Goal: Task Accomplishment & Management: Use online tool/utility

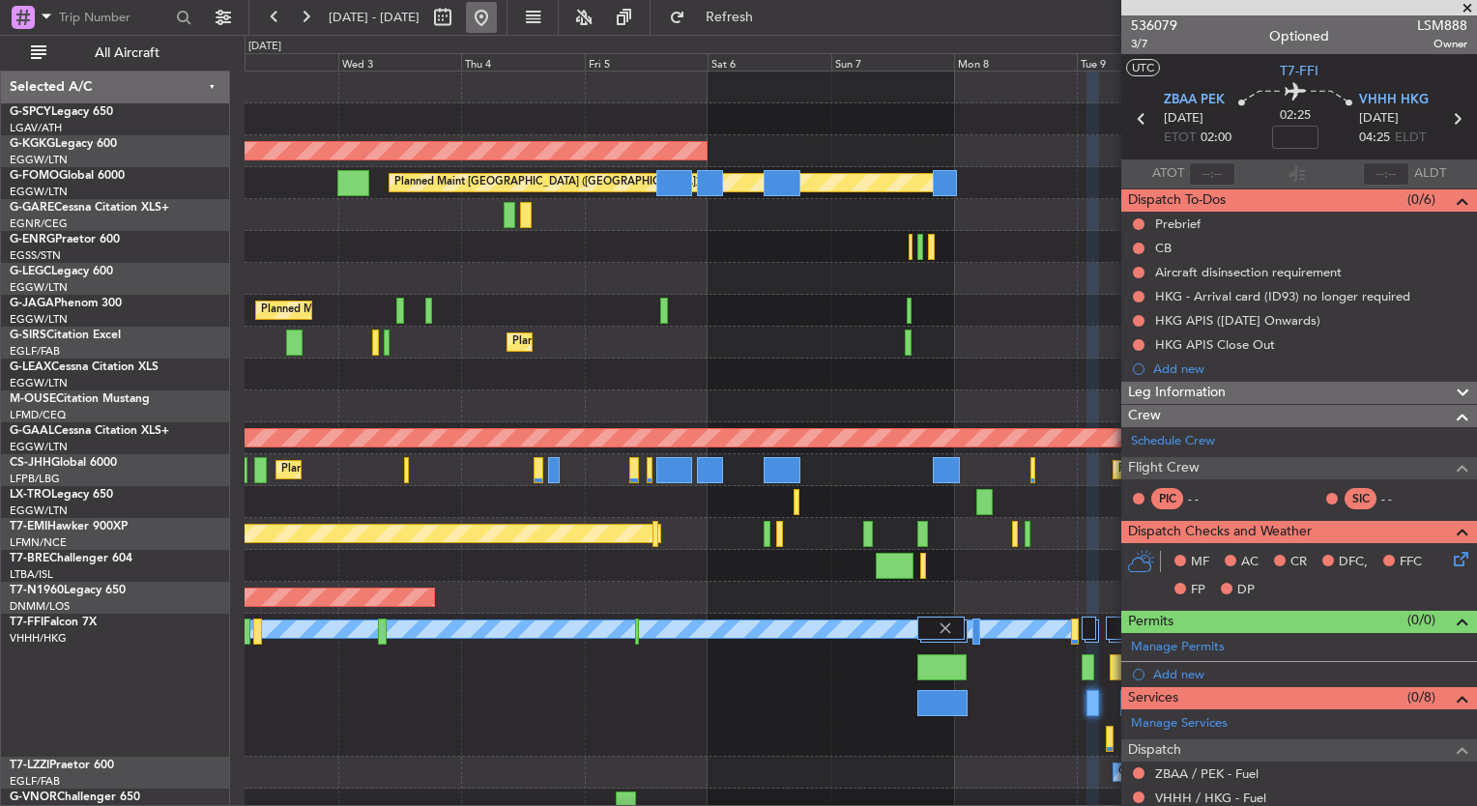
click at [497, 17] on button at bounding box center [481, 17] width 31 height 31
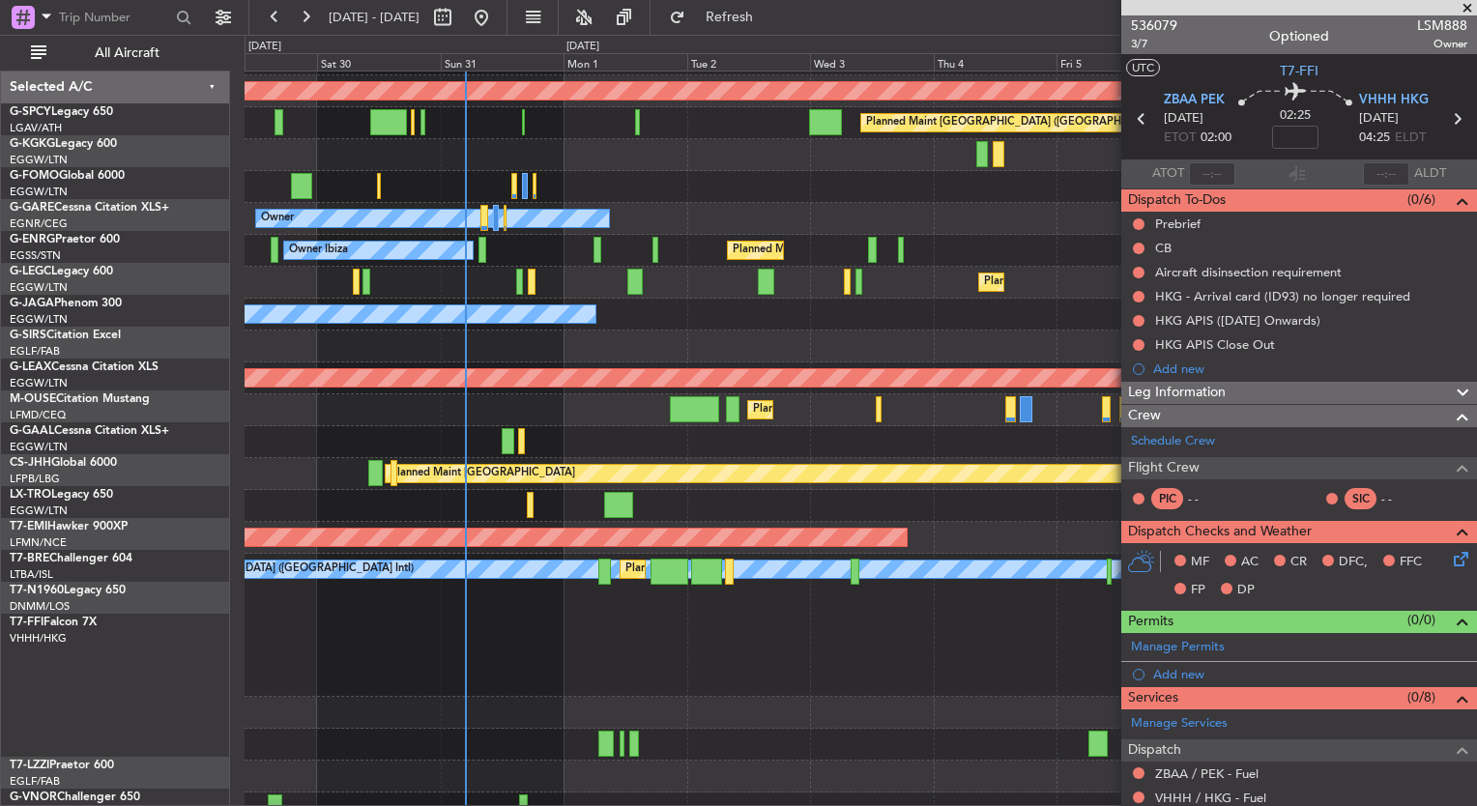
scroll to position [77, 0]
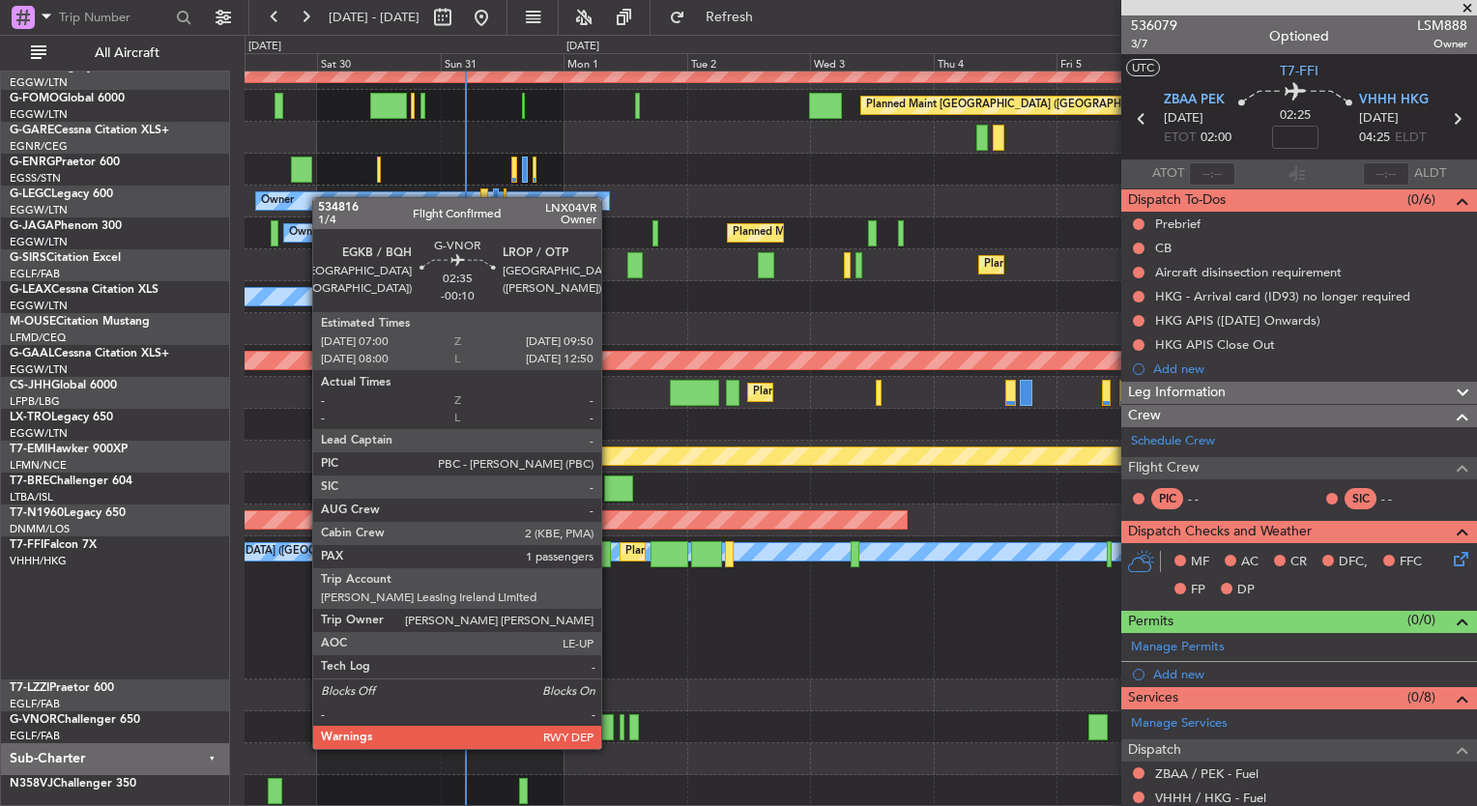
click at [607, 730] on div at bounding box center [605, 727] width 15 height 26
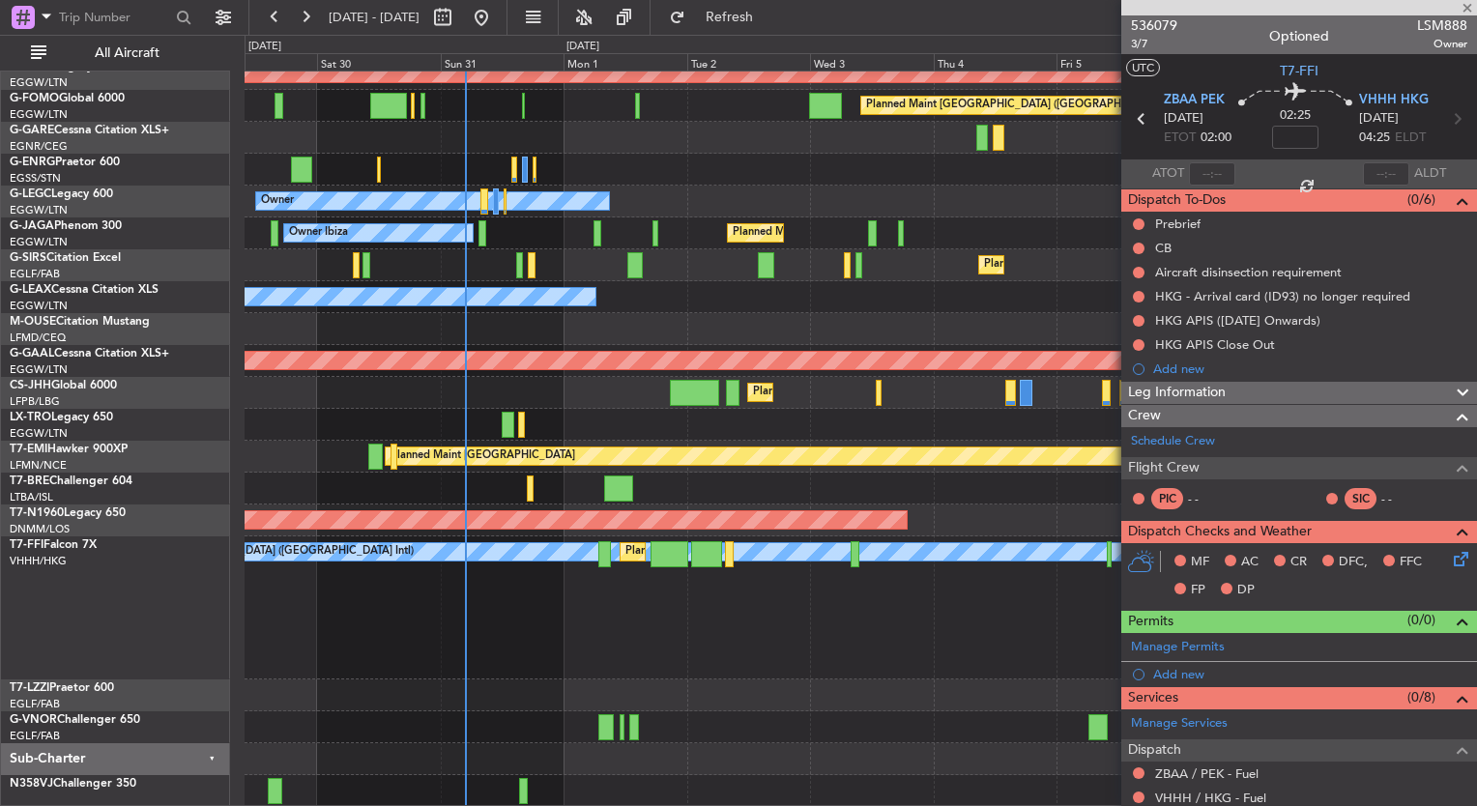
type input "-00:10"
type input "1"
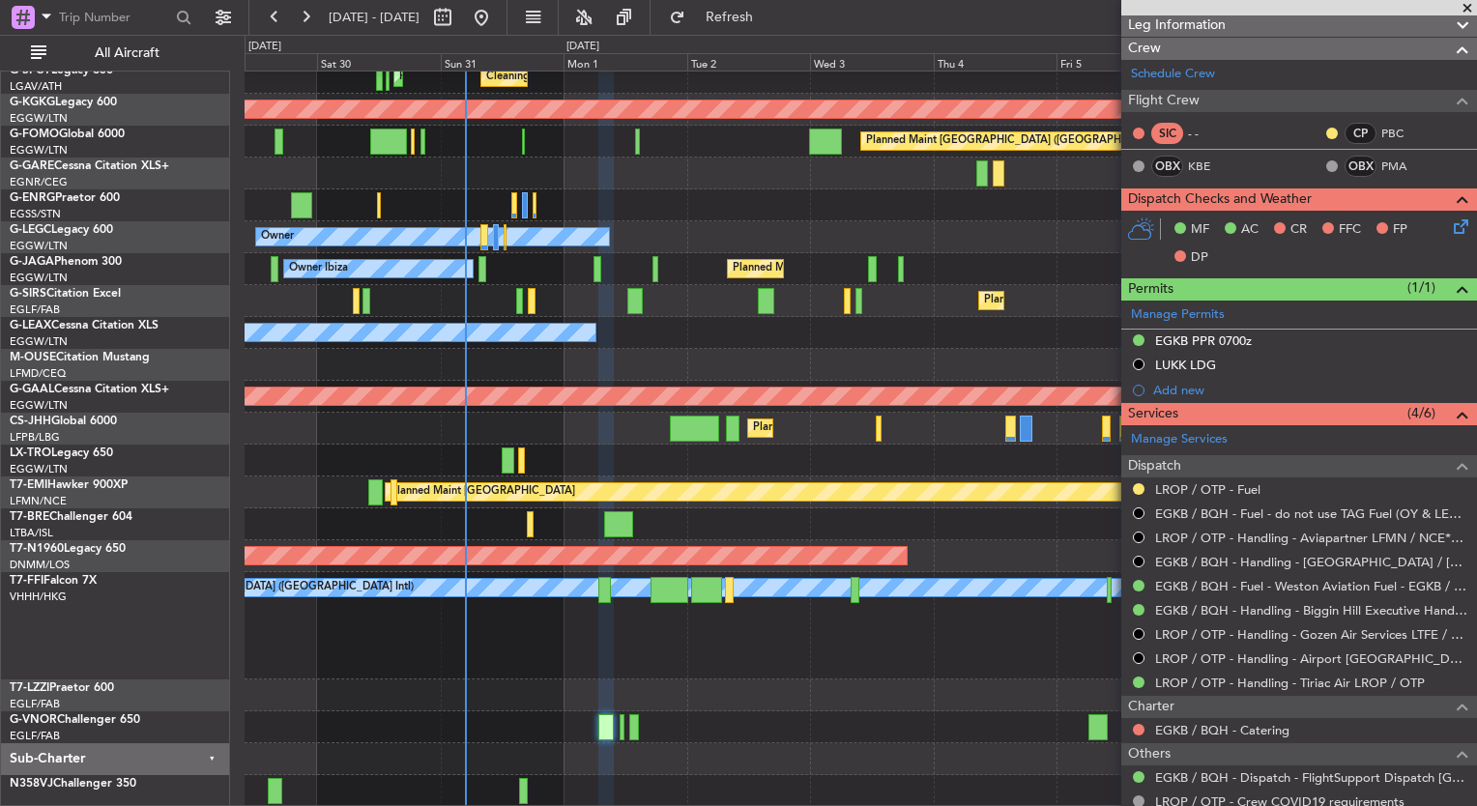
scroll to position [350, 0]
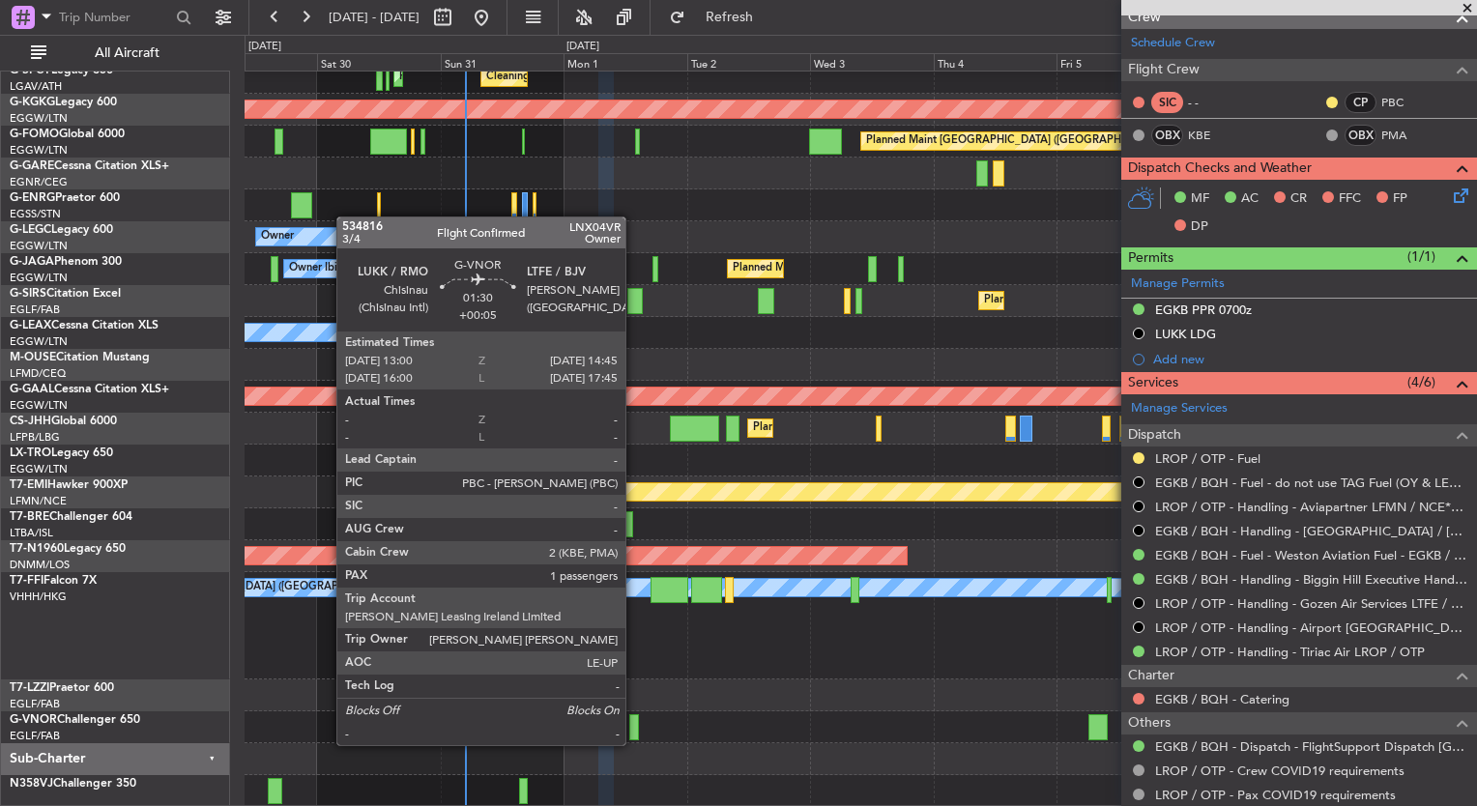
click at [634, 726] on div at bounding box center [634, 727] width 10 height 26
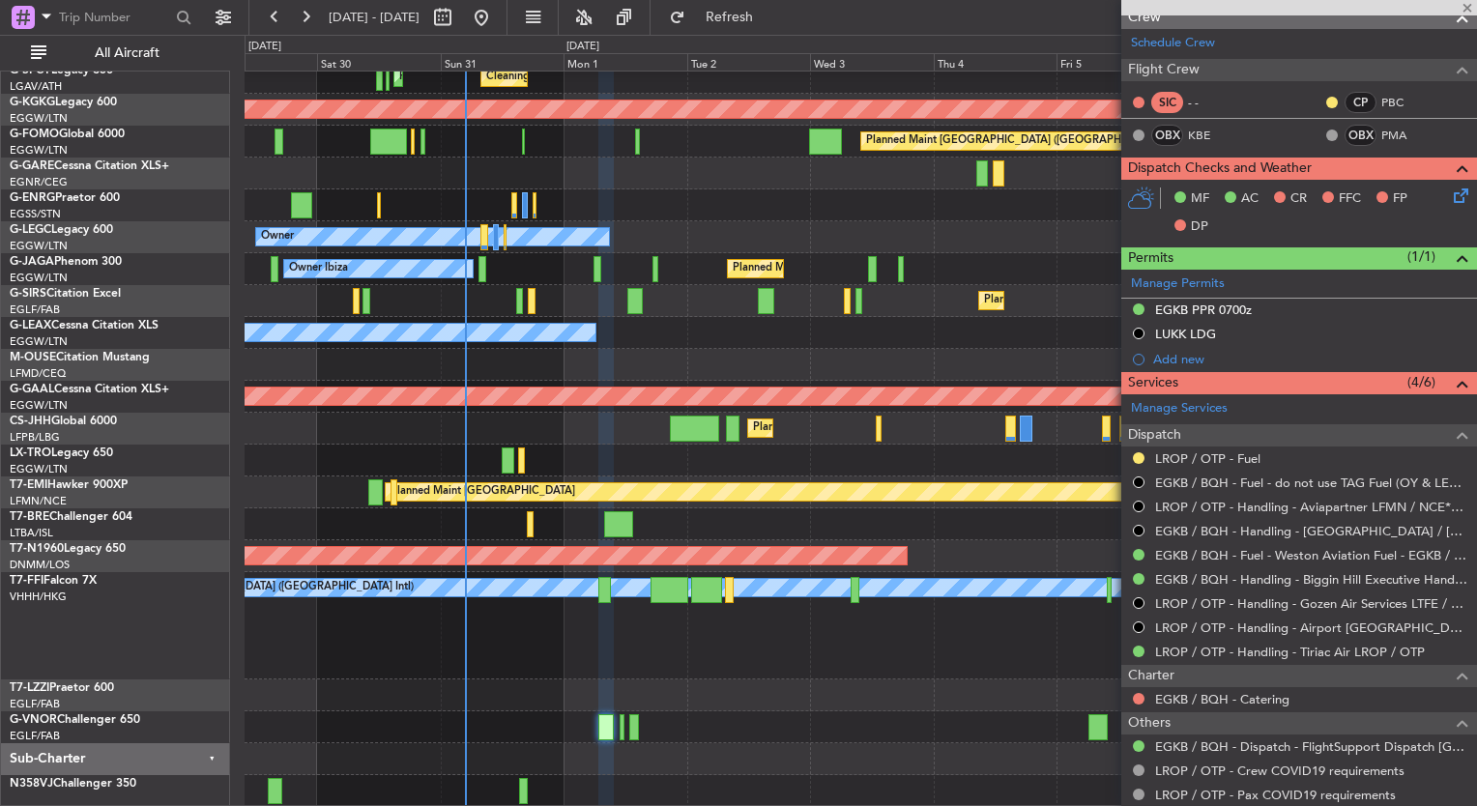
scroll to position [0, 0]
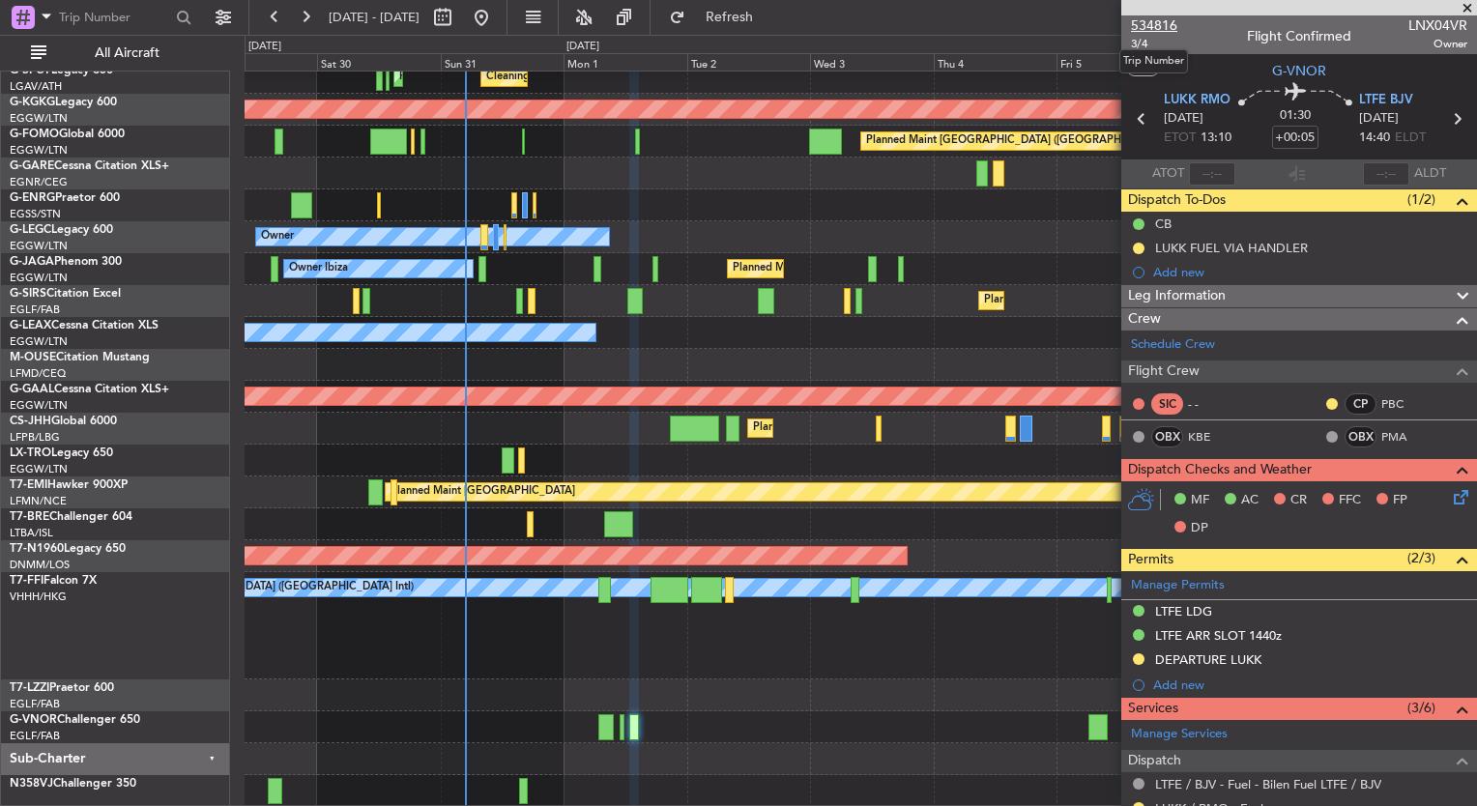
click at [1146, 24] on span "534816" at bounding box center [1154, 25] width 46 height 20
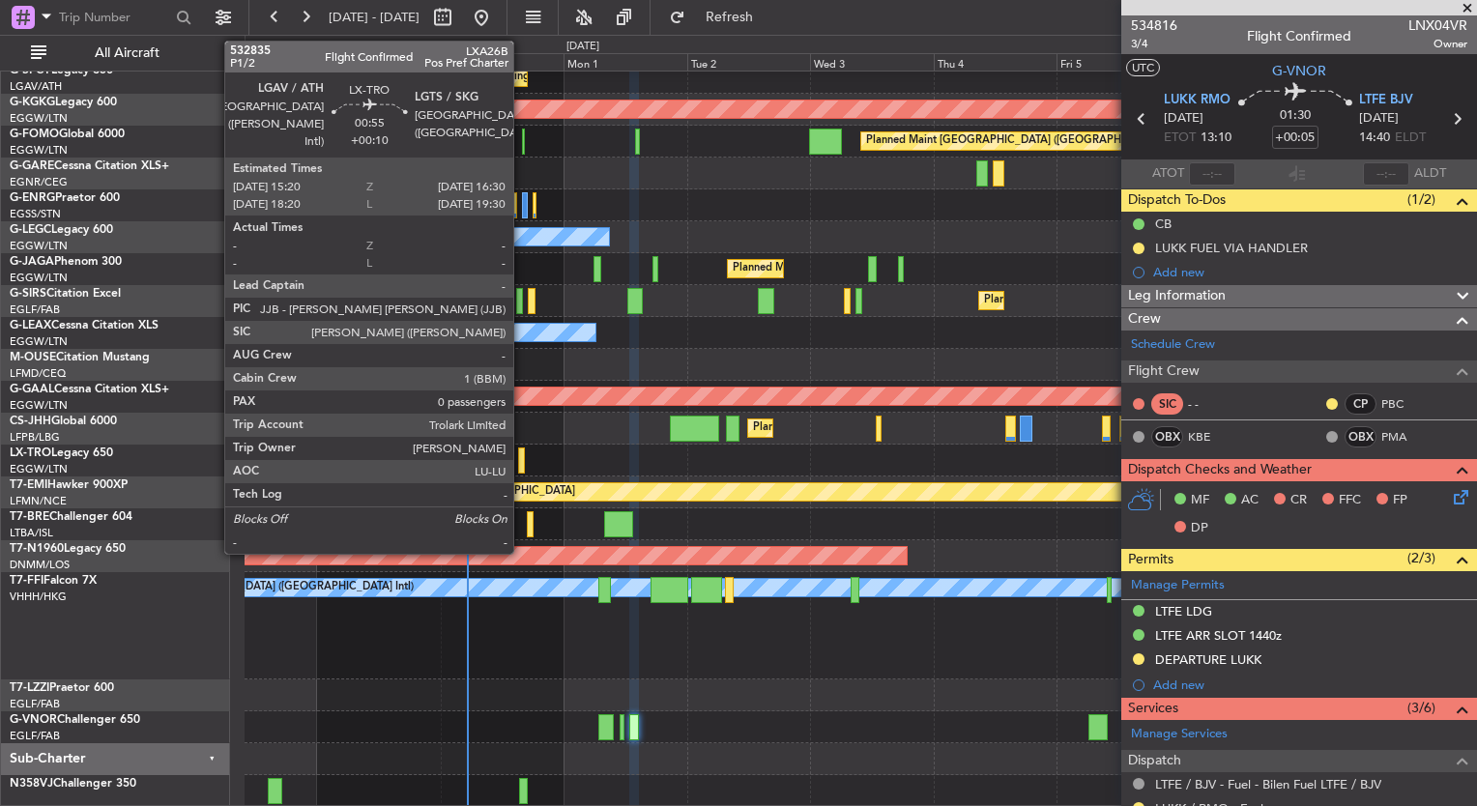
click at [522, 457] on div at bounding box center [521, 461] width 7 height 26
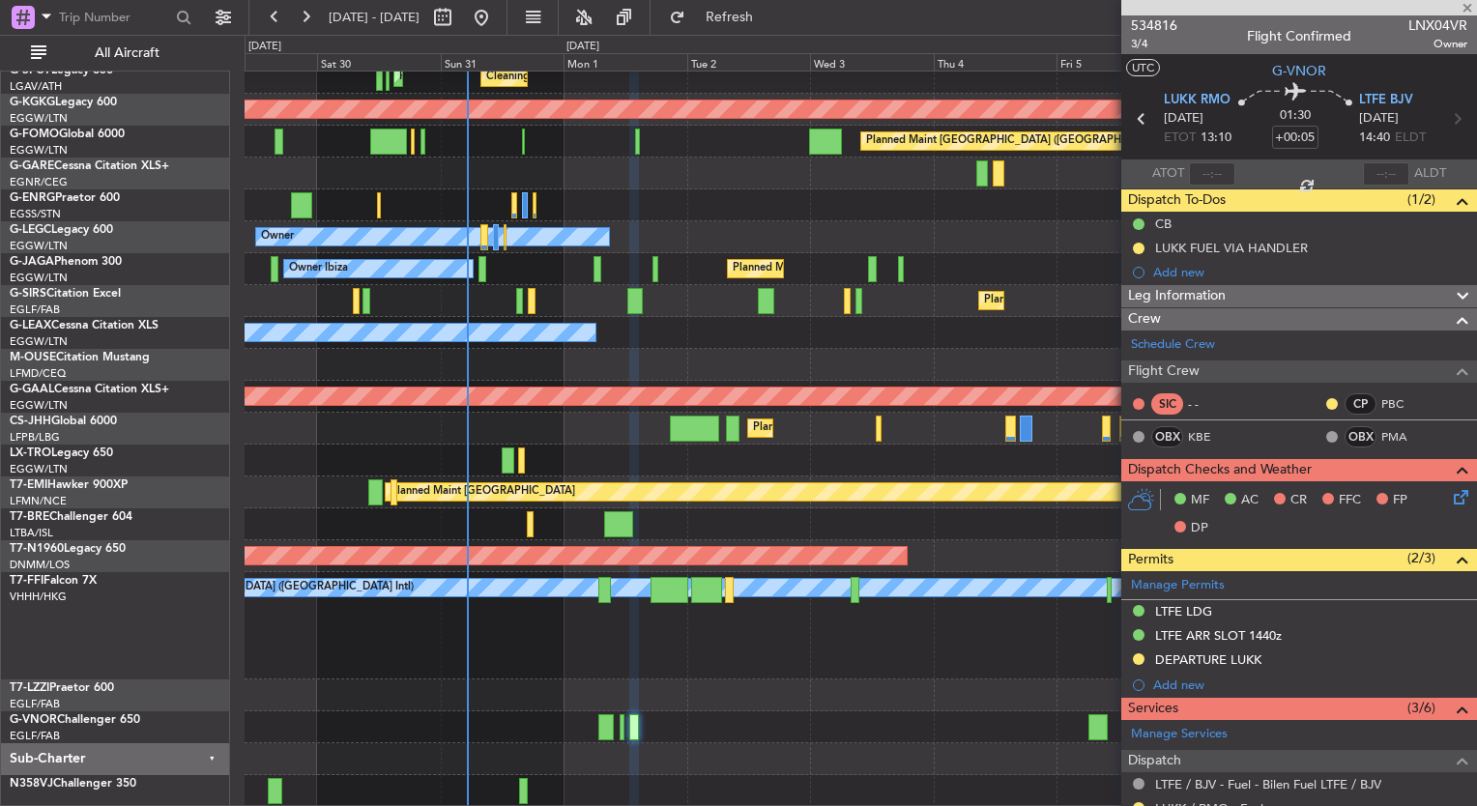
type input "+00:10"
type input "0"
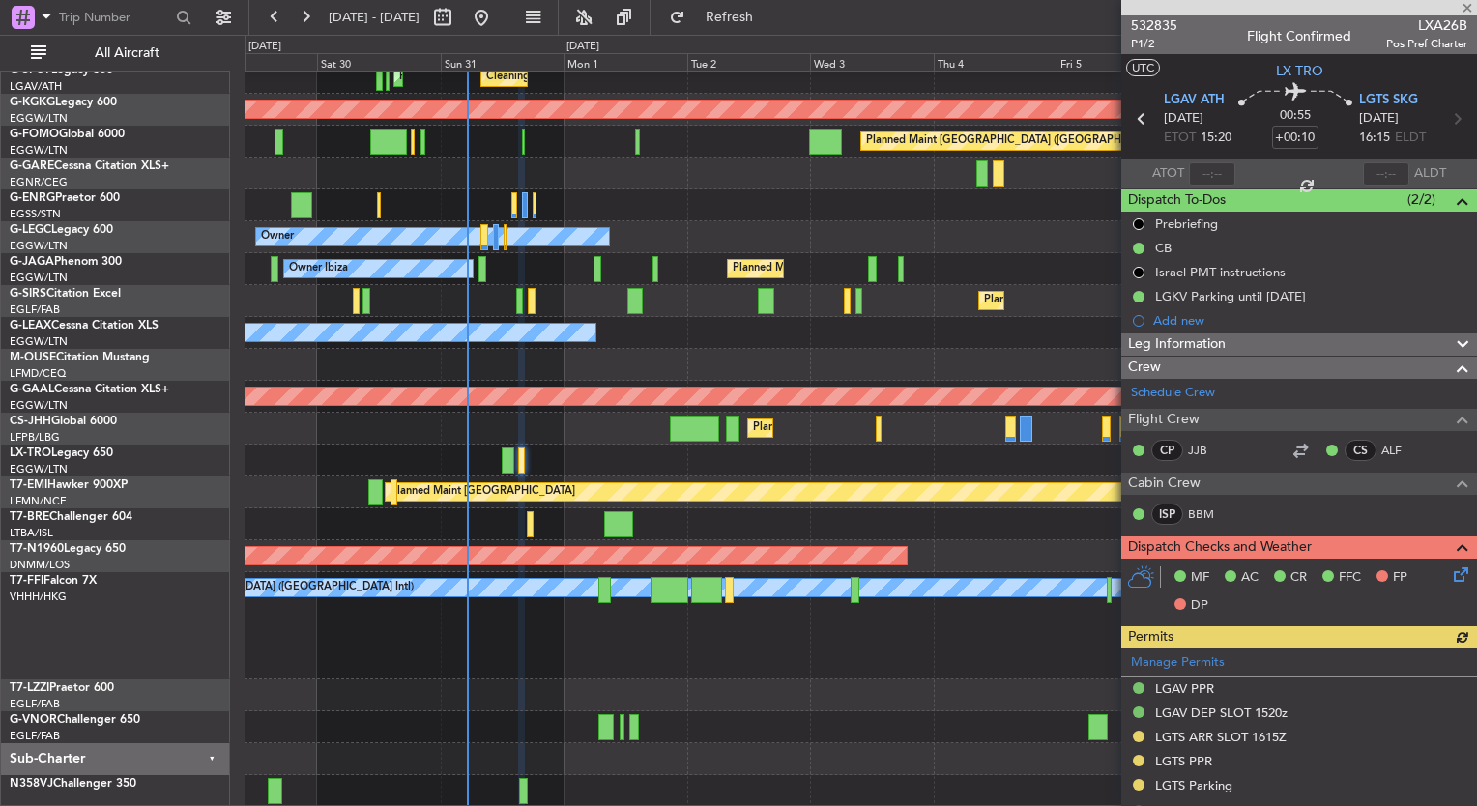
scroll to position [101, 0]
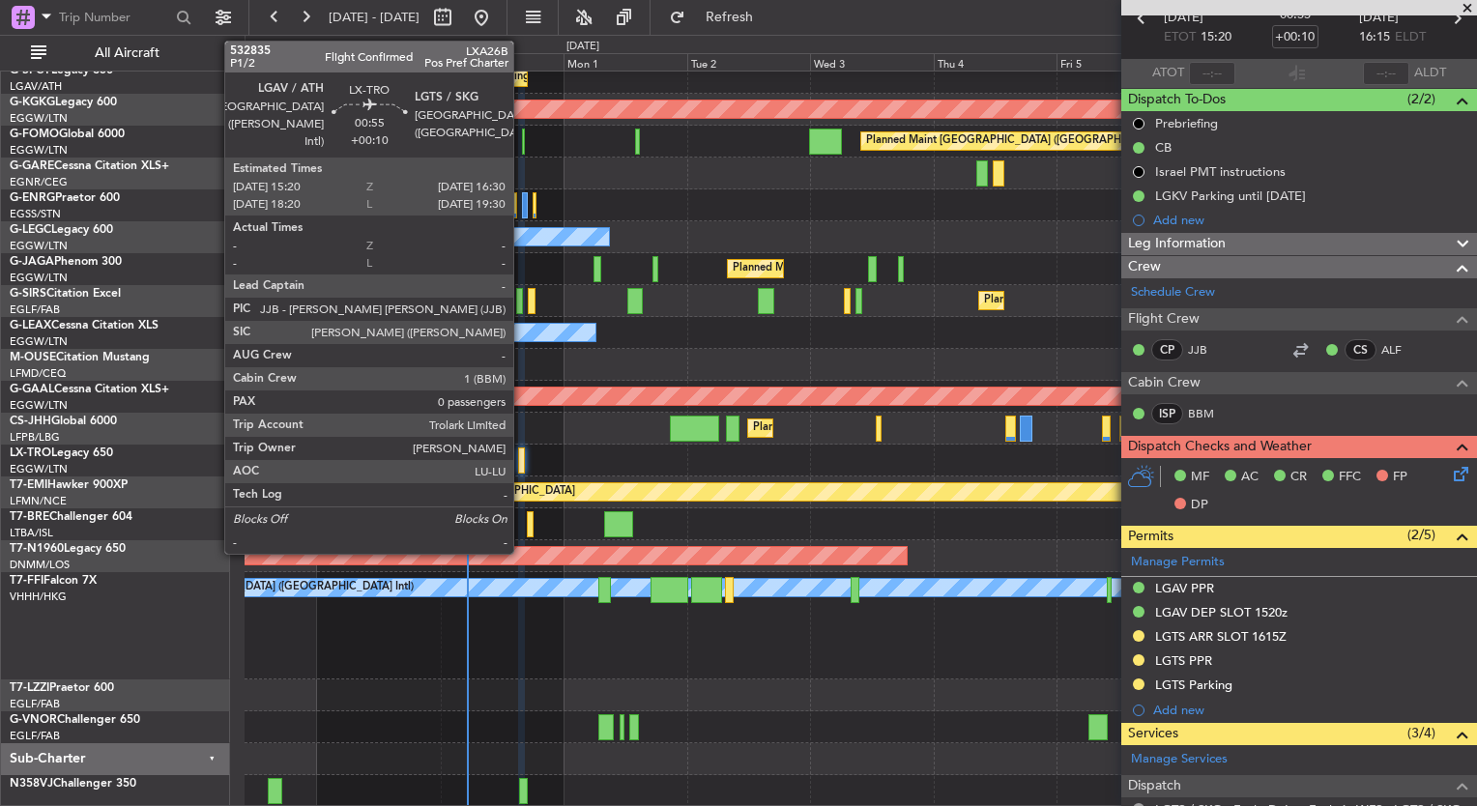
click at [522, 463] on div at bounding box center [521, 461] width 7 height 26
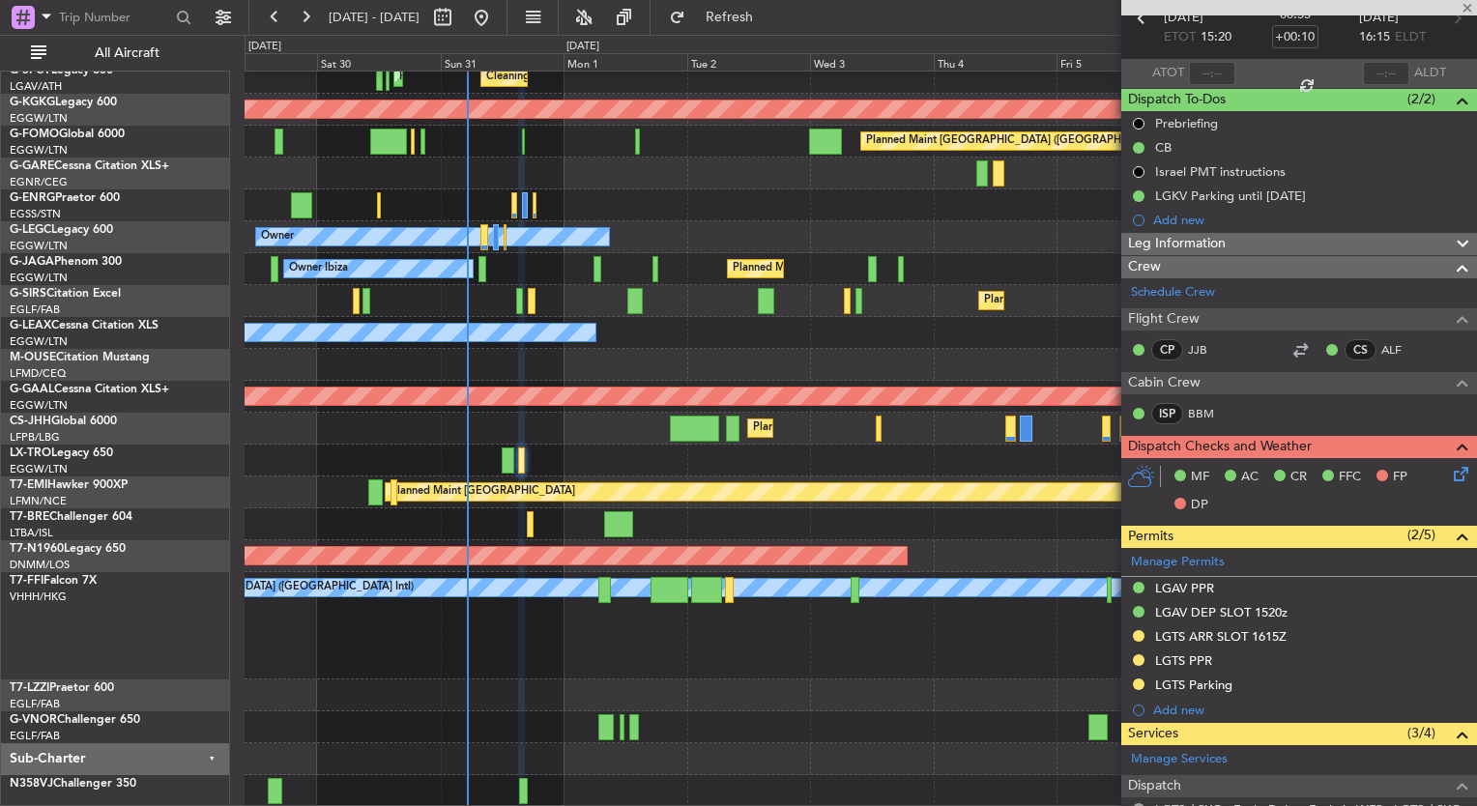
scroll to position [0, 0]
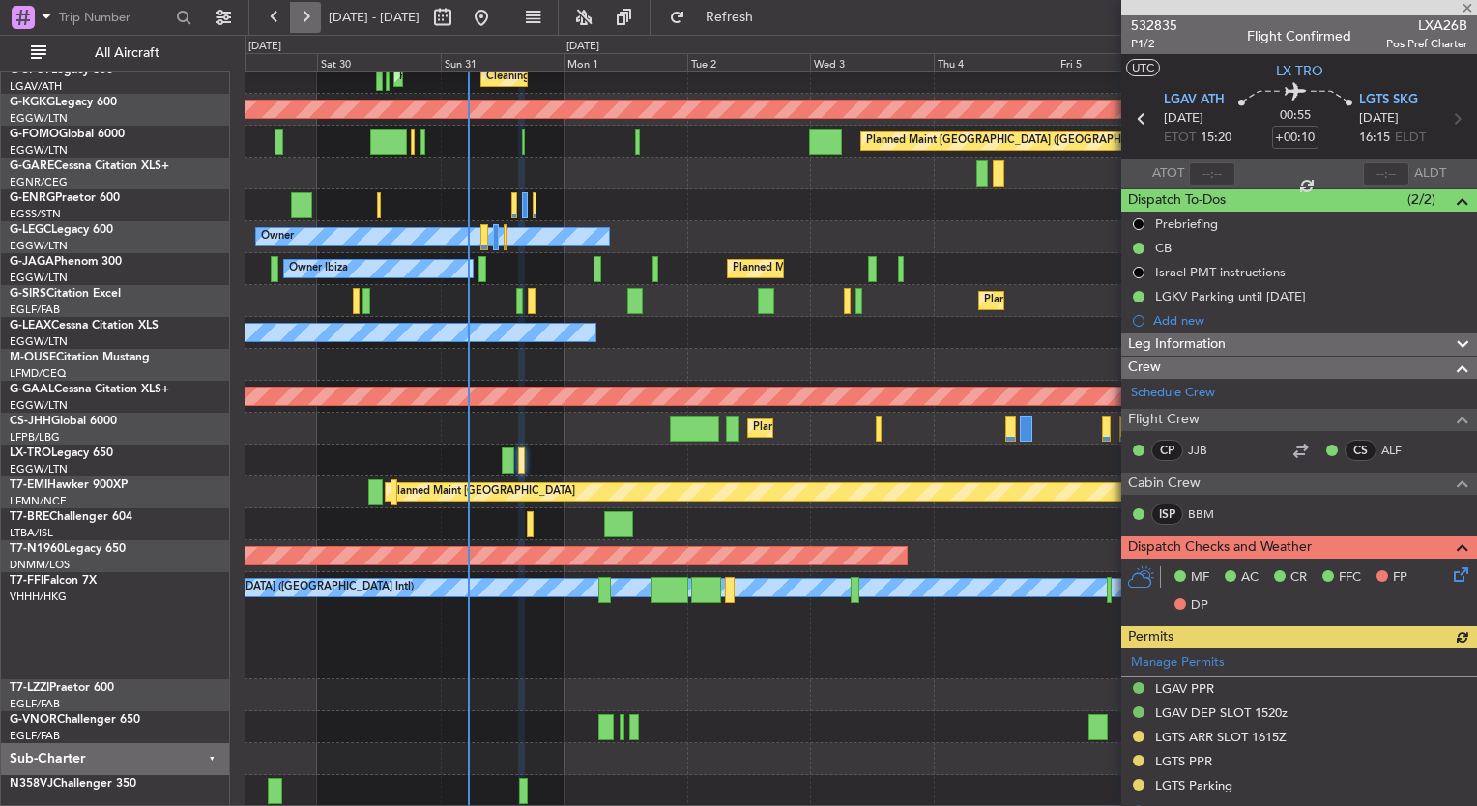
click at [303, 14] on button at bounding box center [305, 17] width 31 height 31
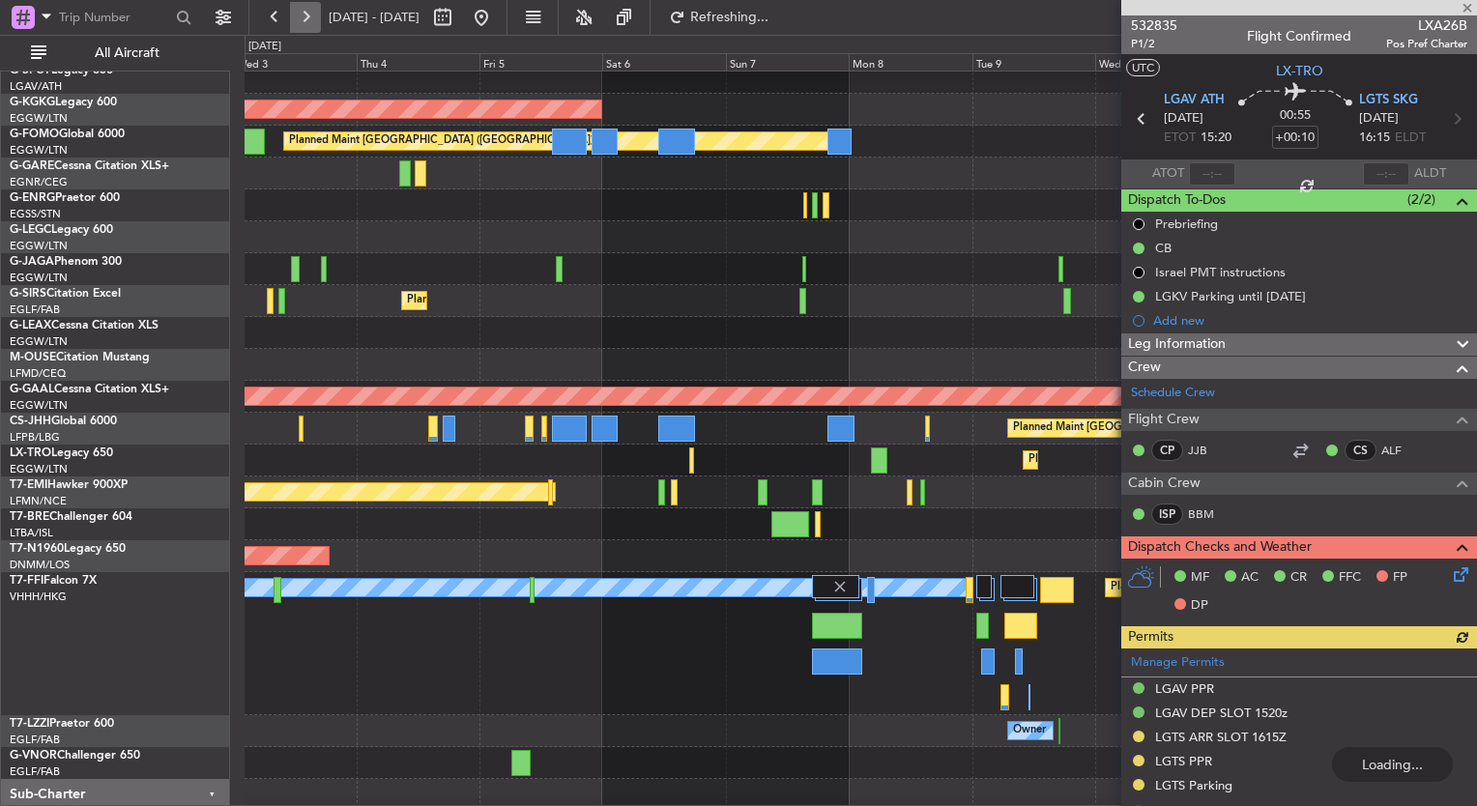
click at [303, 14] on button at bounding box center [305, 17] width 31 height 31
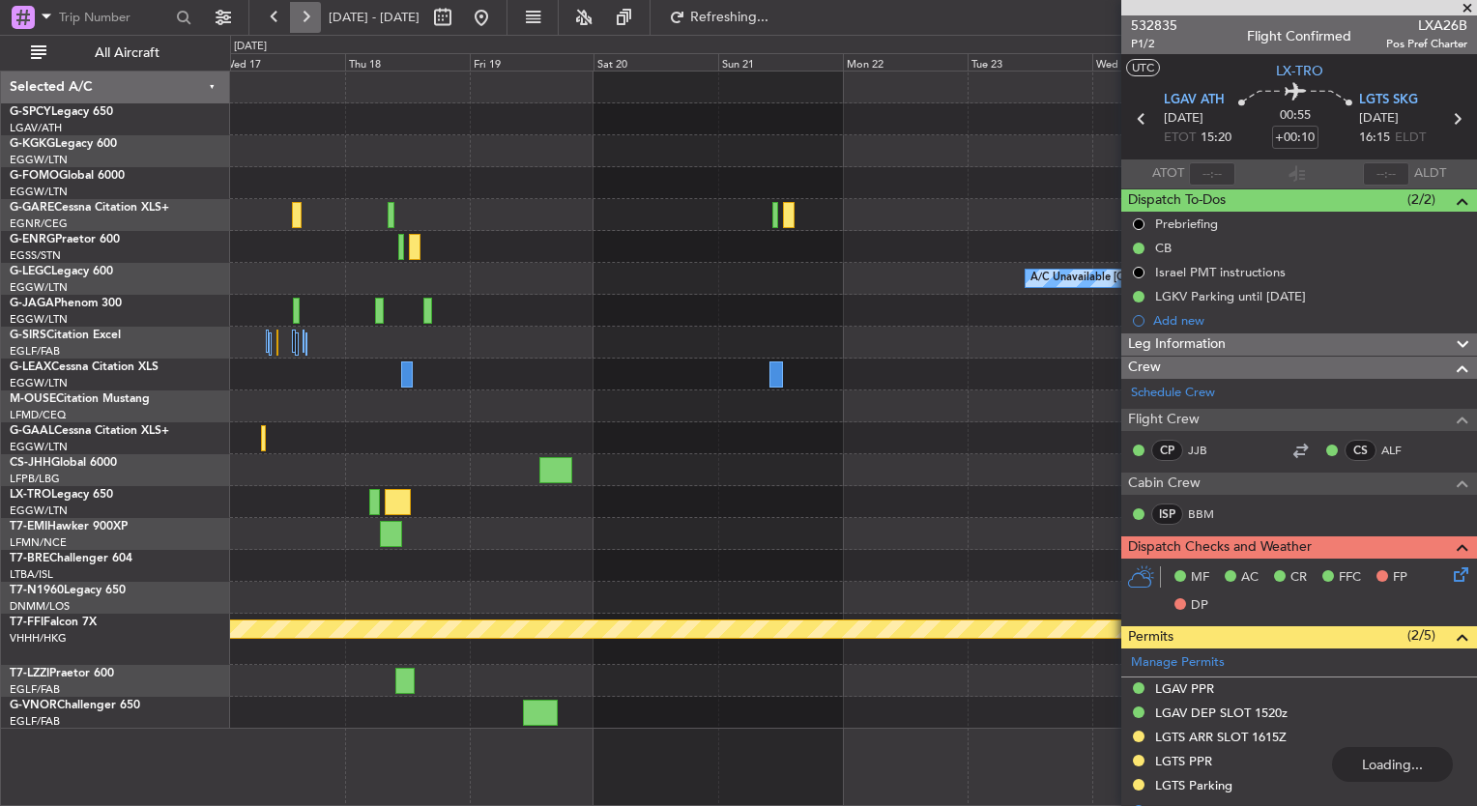
click at [303, 14] on button at bounding box center [305, 17] width 31 height 31
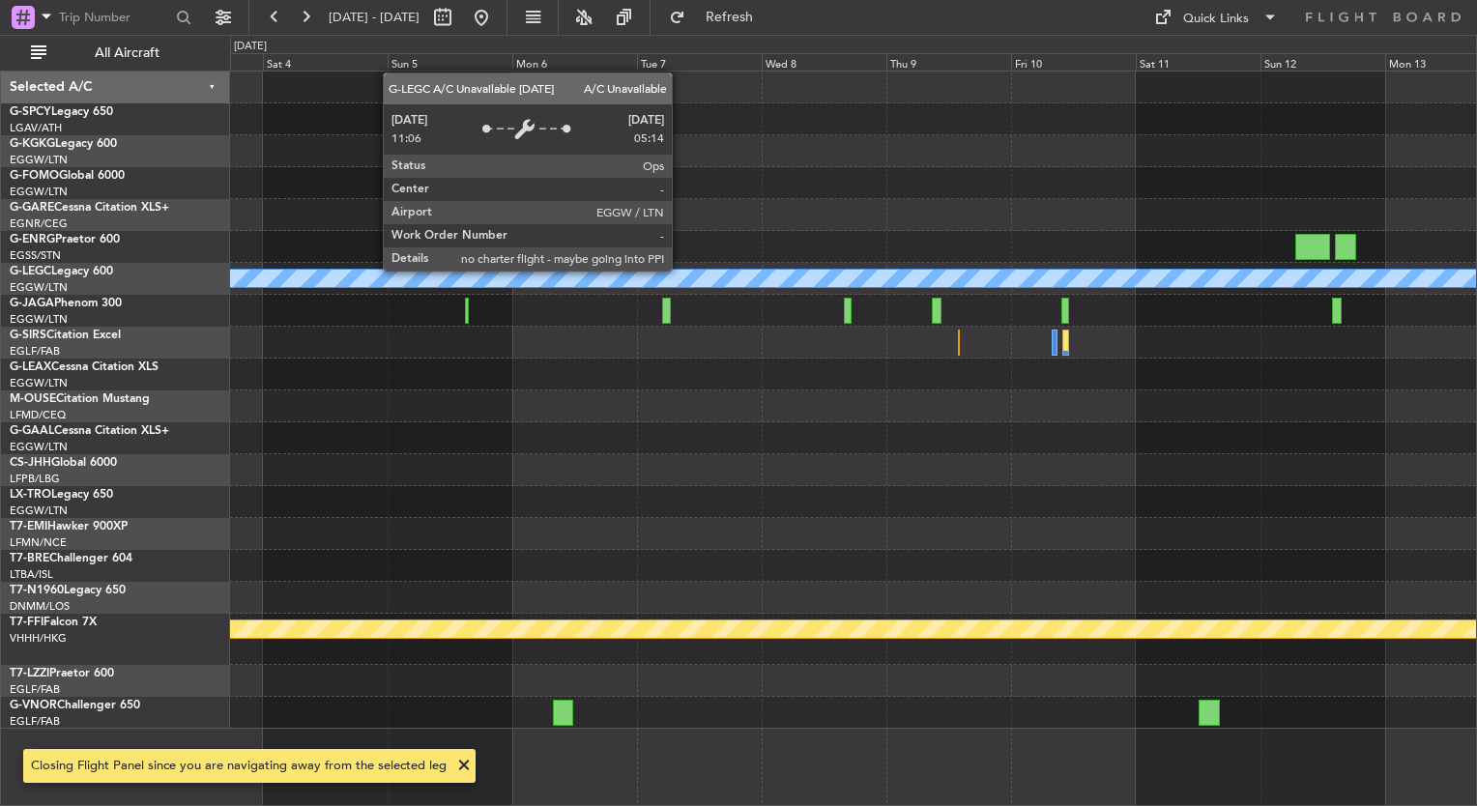
click at [8, 161] on div "A/C Unavailable London (Luton) Owner London (Luton) Planned Maint Geneva (Coint…" at bounding box center [738, 420] width 1477 height 771
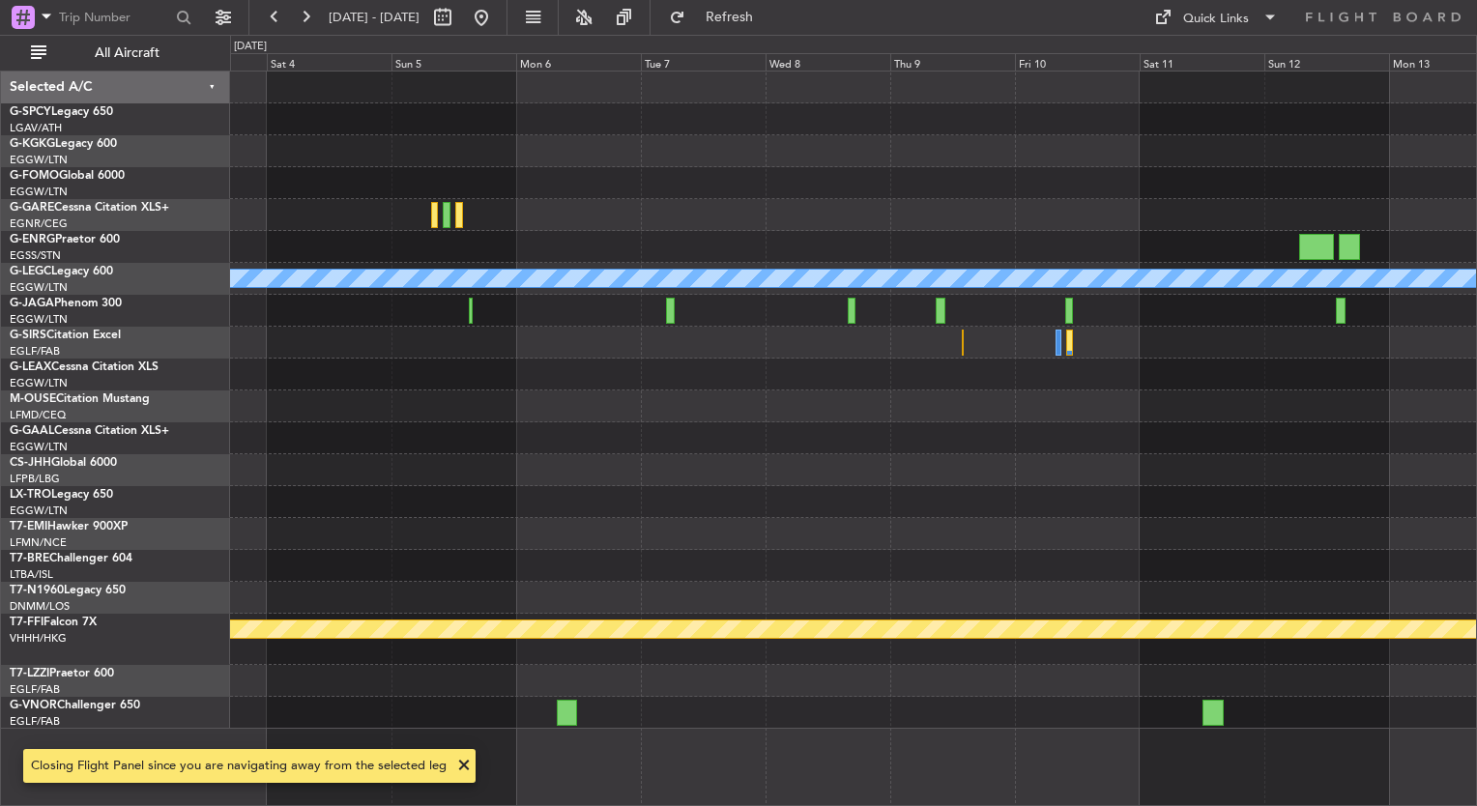
click at [80, 333] on div "A/C Unavailable London (Luton) Owner London (Luton) Planned Maint Geneva (Coint…" at bounding box center [738, 420] width 1477 height 771
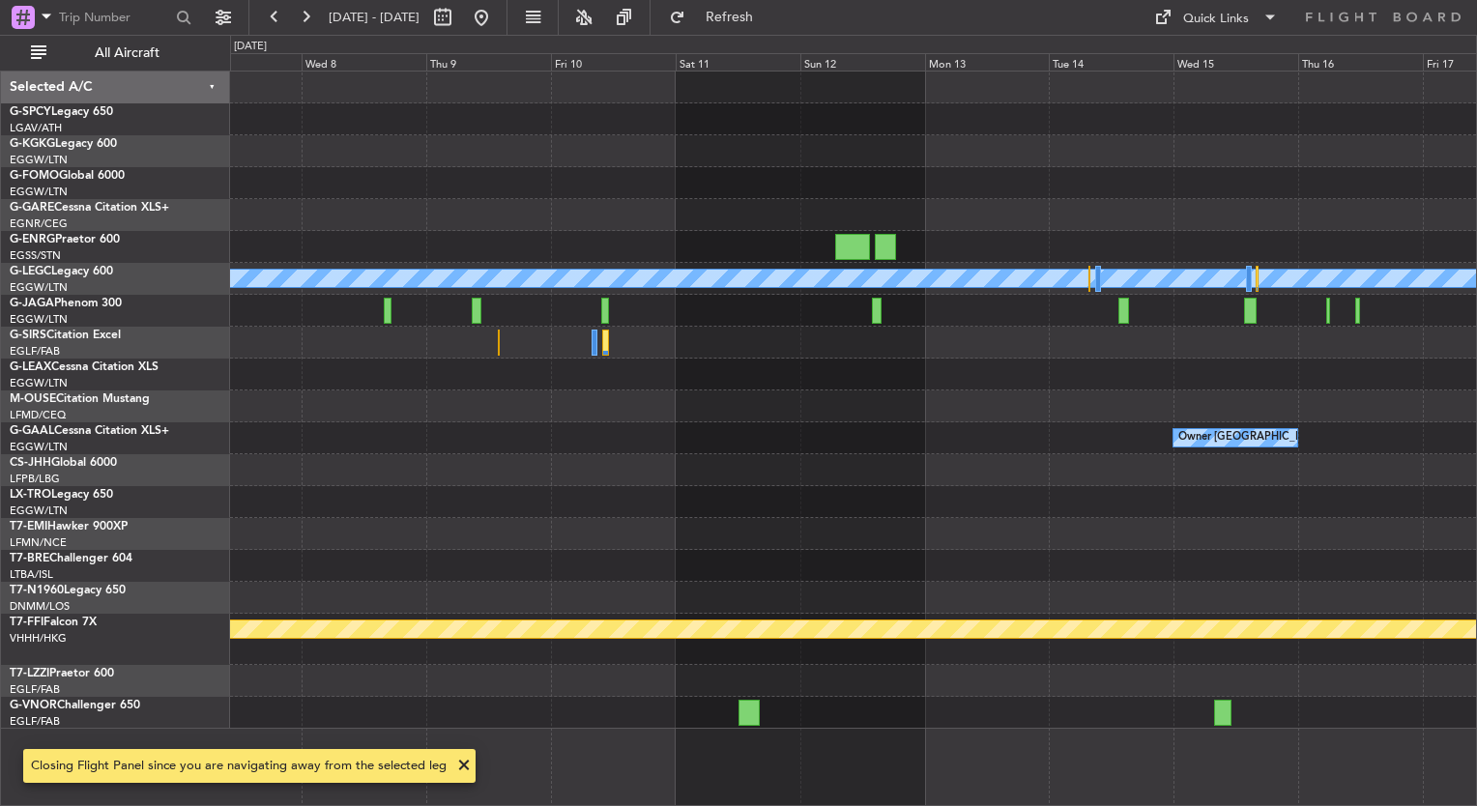
click at [456, 424] on div "Owner London (Luton)" at bounding box center [853, 438] width 1246 height 32
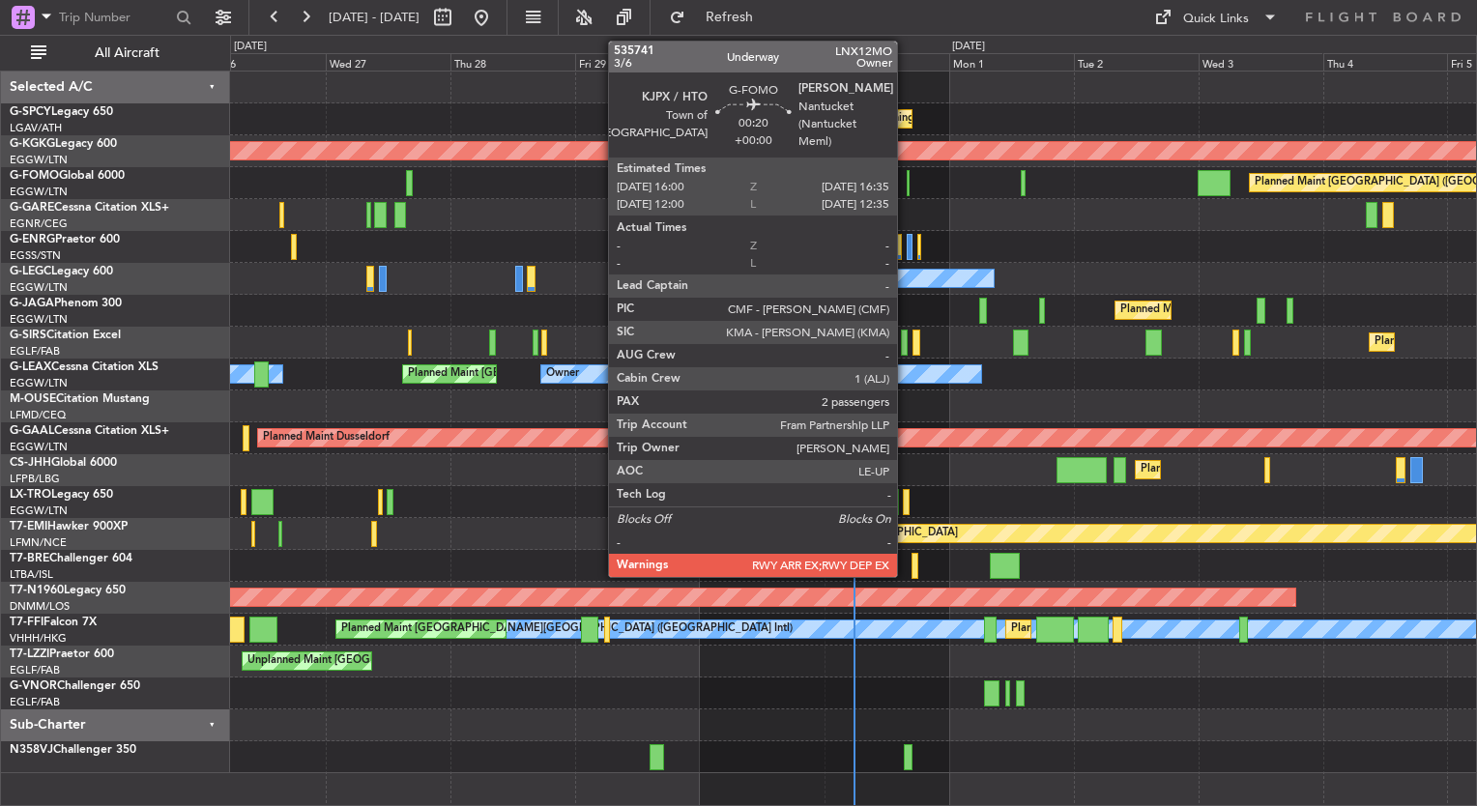
click at [907, 185] on div at bounding box center [909, 183] width 4 height 26
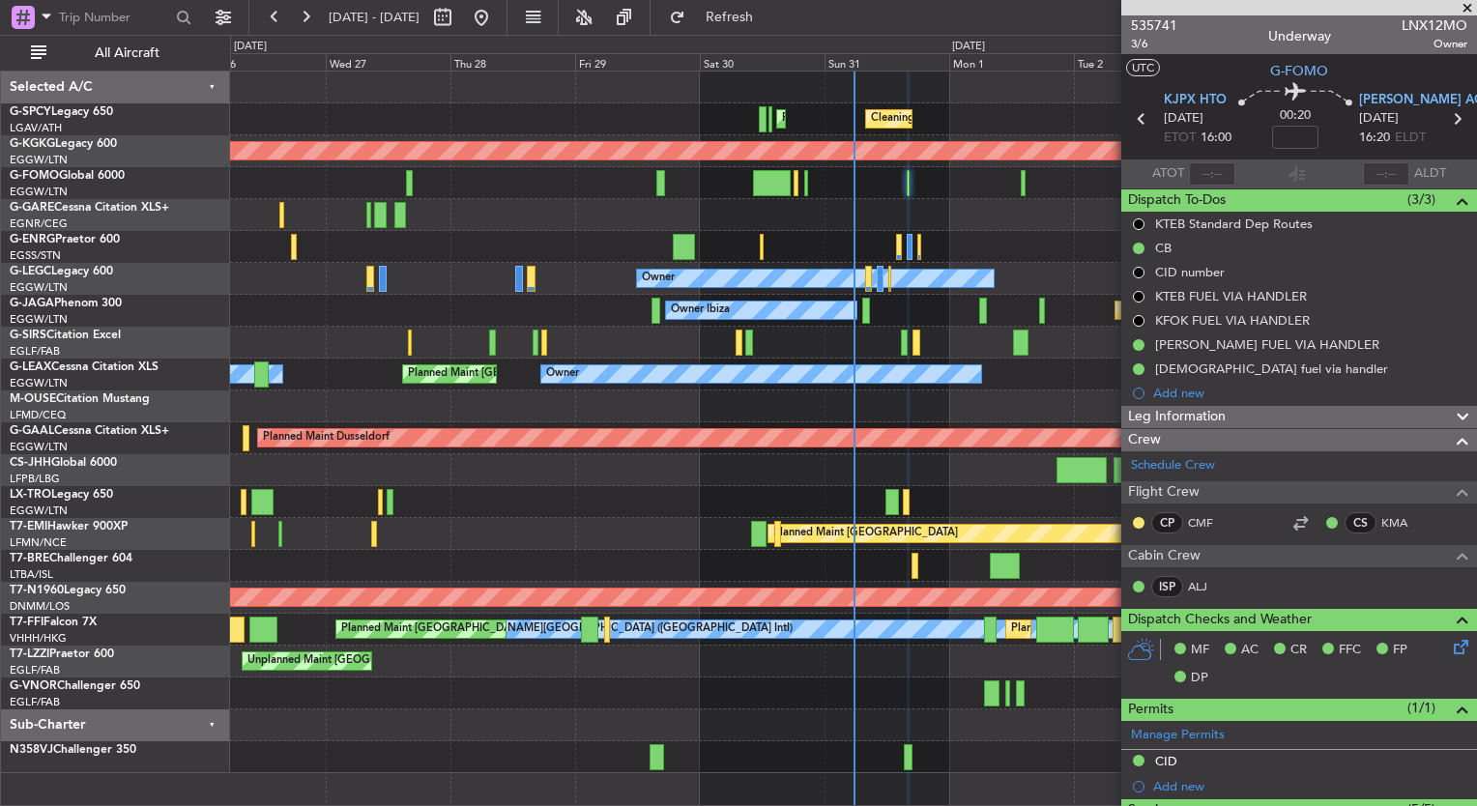
click at [1463, 12] on span at bounding box center [1467, 8] width 19 height 17
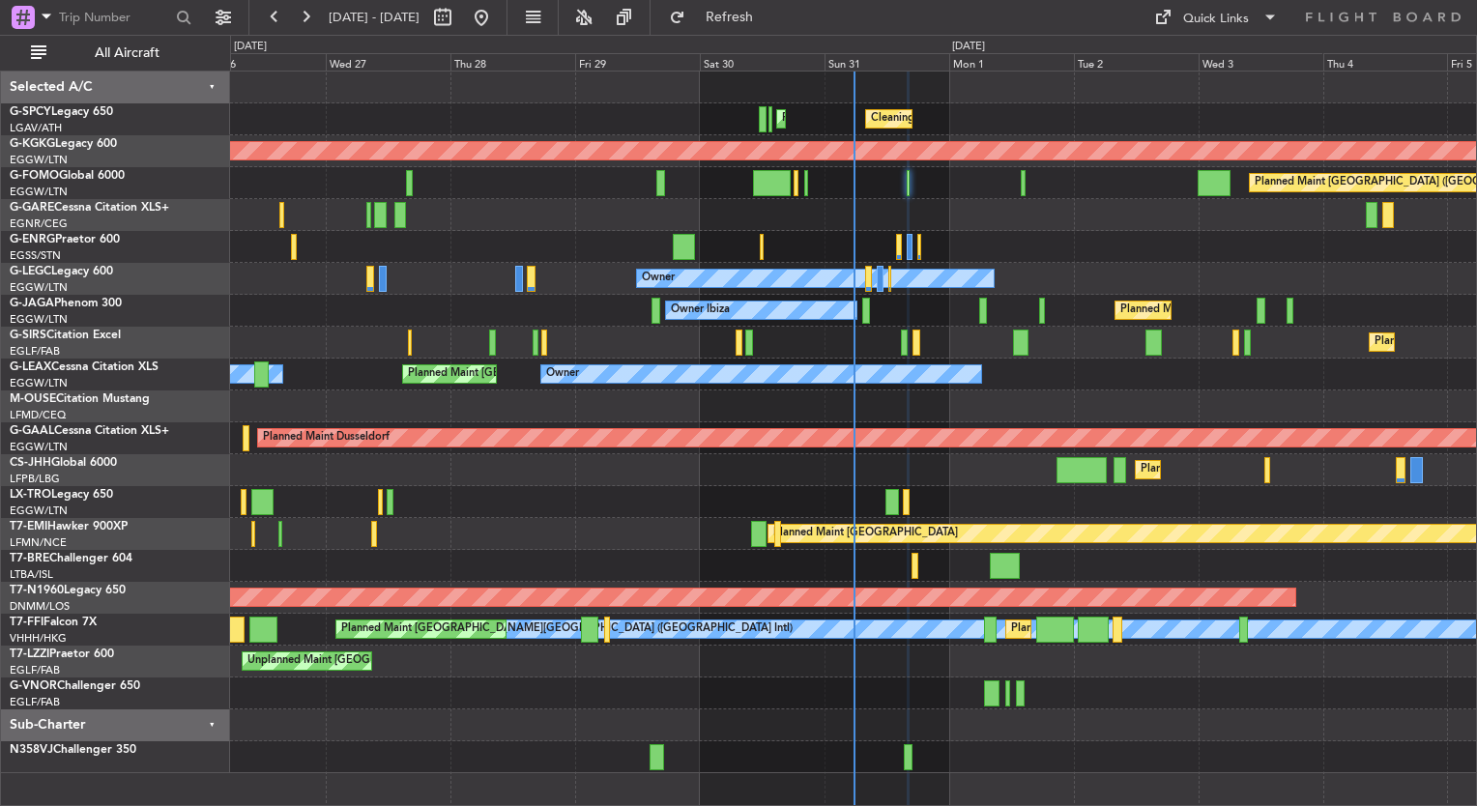
type input "0"
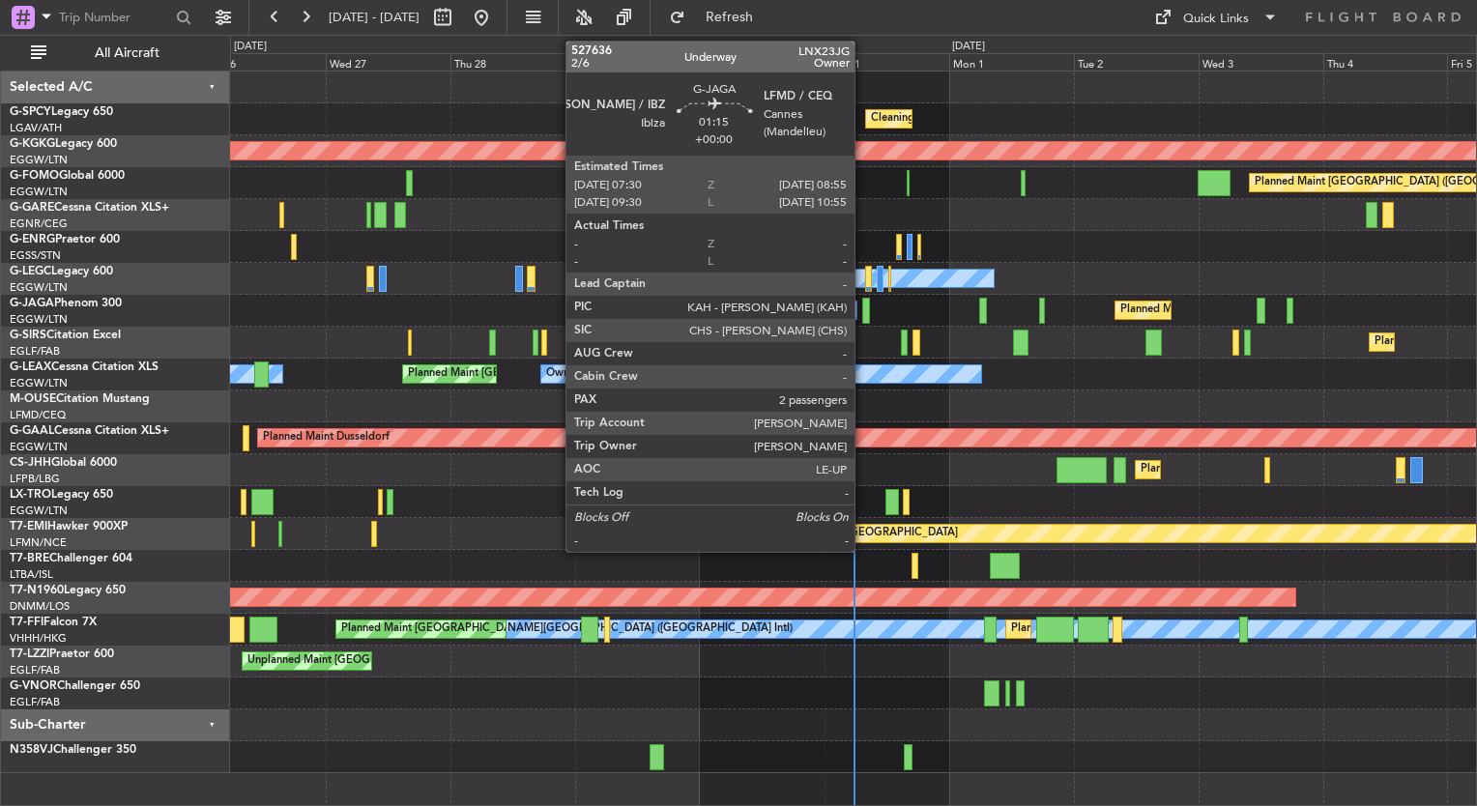
click at [863, 312] on div at bounding box center [866, 311] width 8 height 26
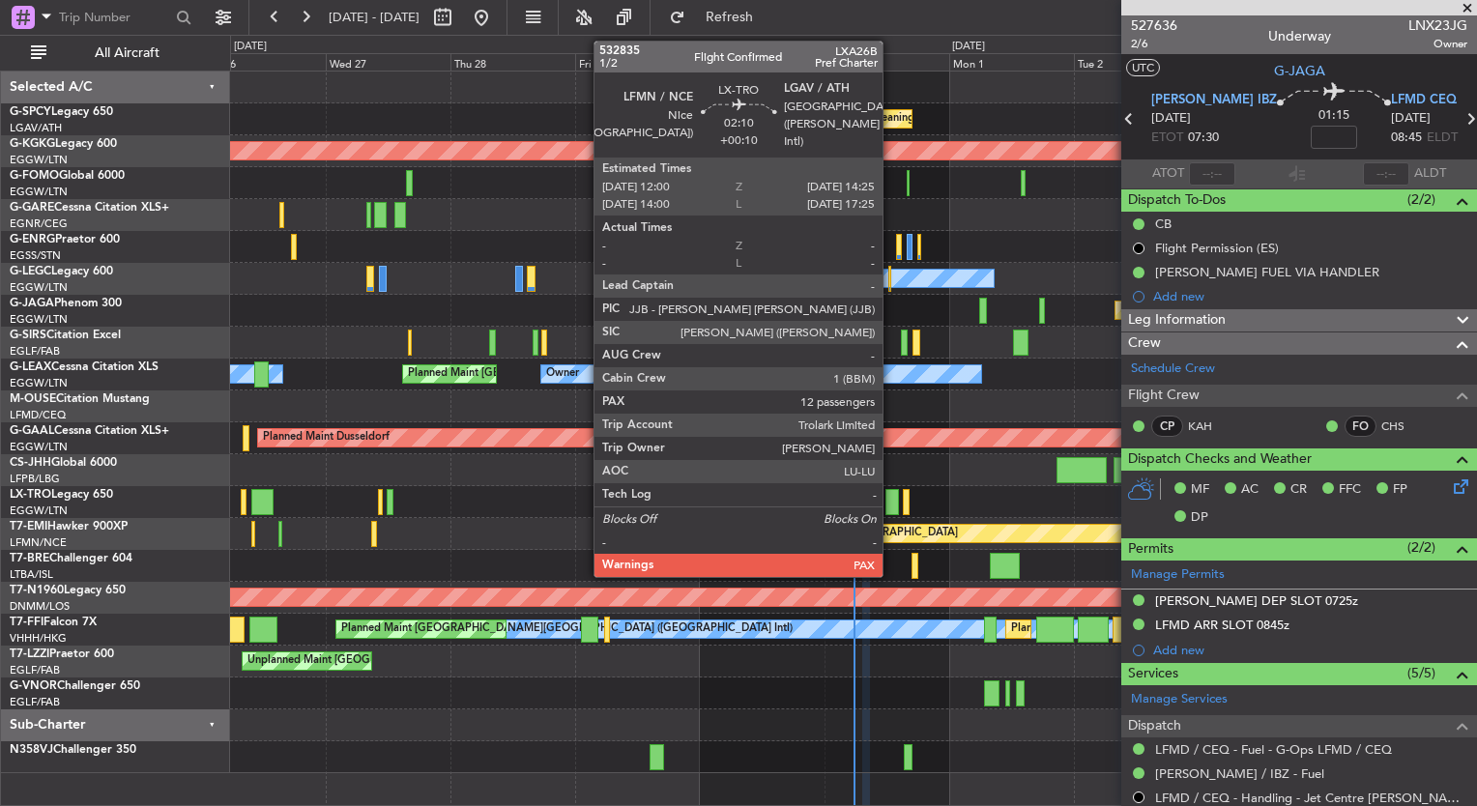
click at [891, 504] on div at bounding box center [891, 502] width 13 height 26
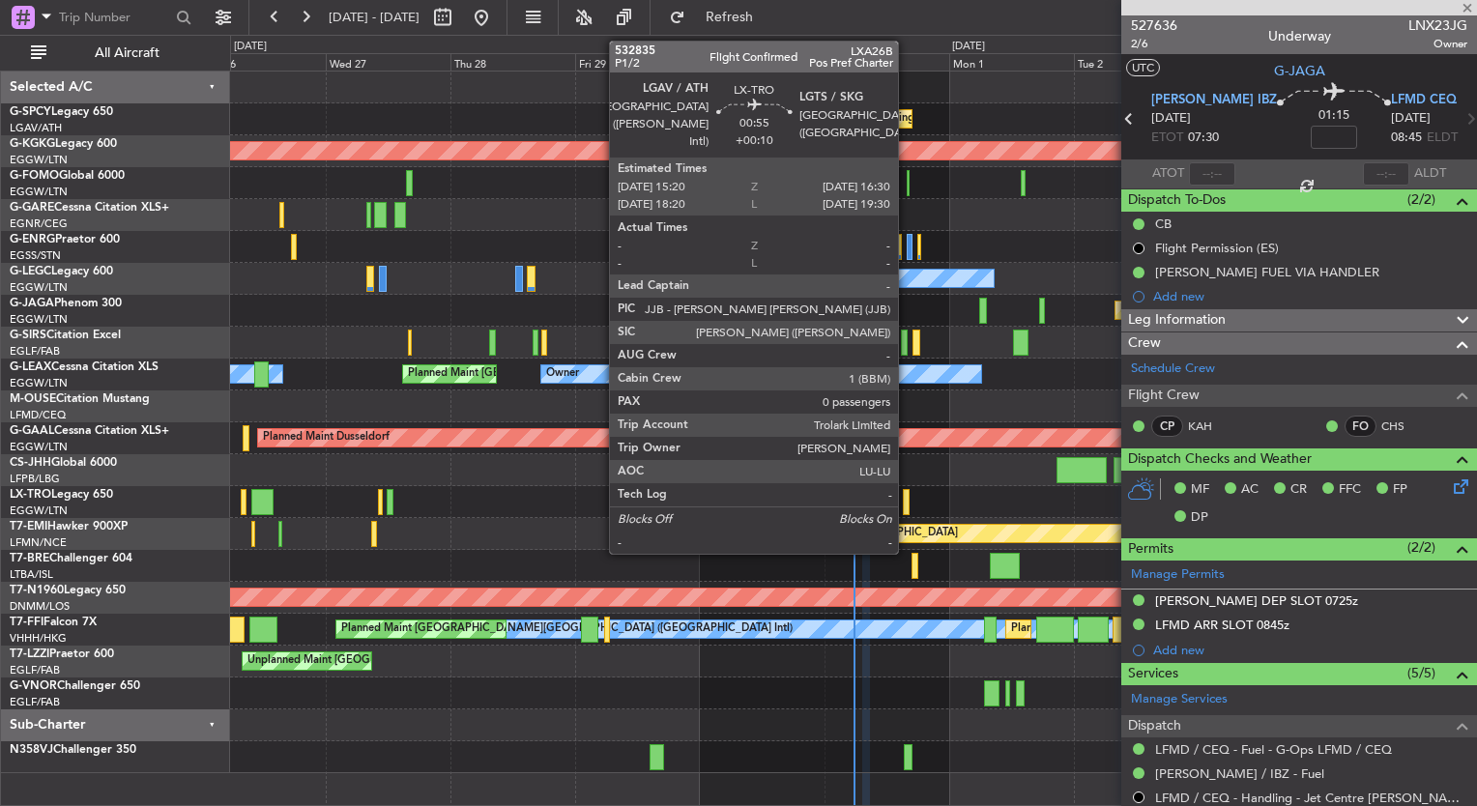
type input "+00:10"
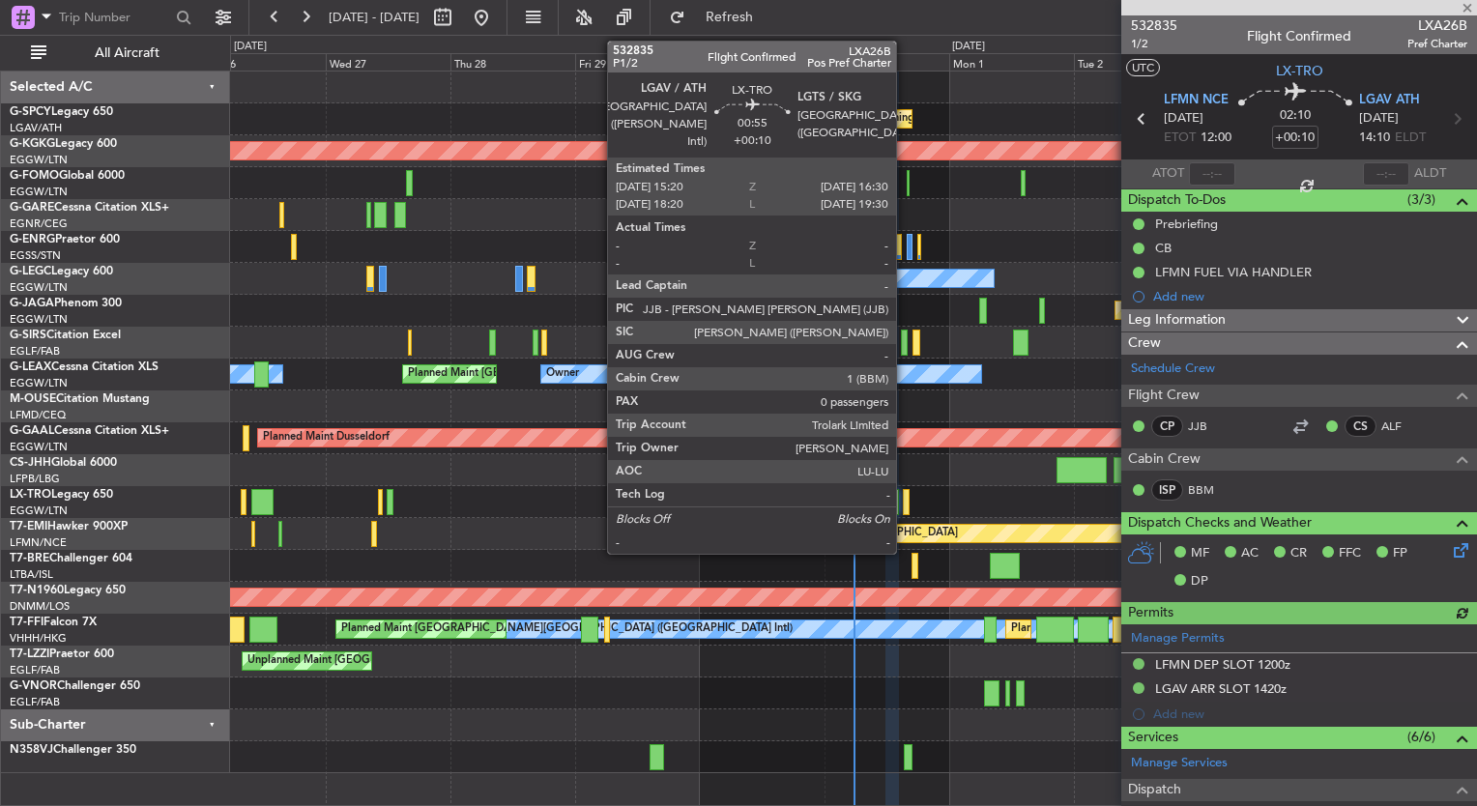
click at [905, 507] on div at bounding box center [906, 502] width 7 height 26
type input "0"
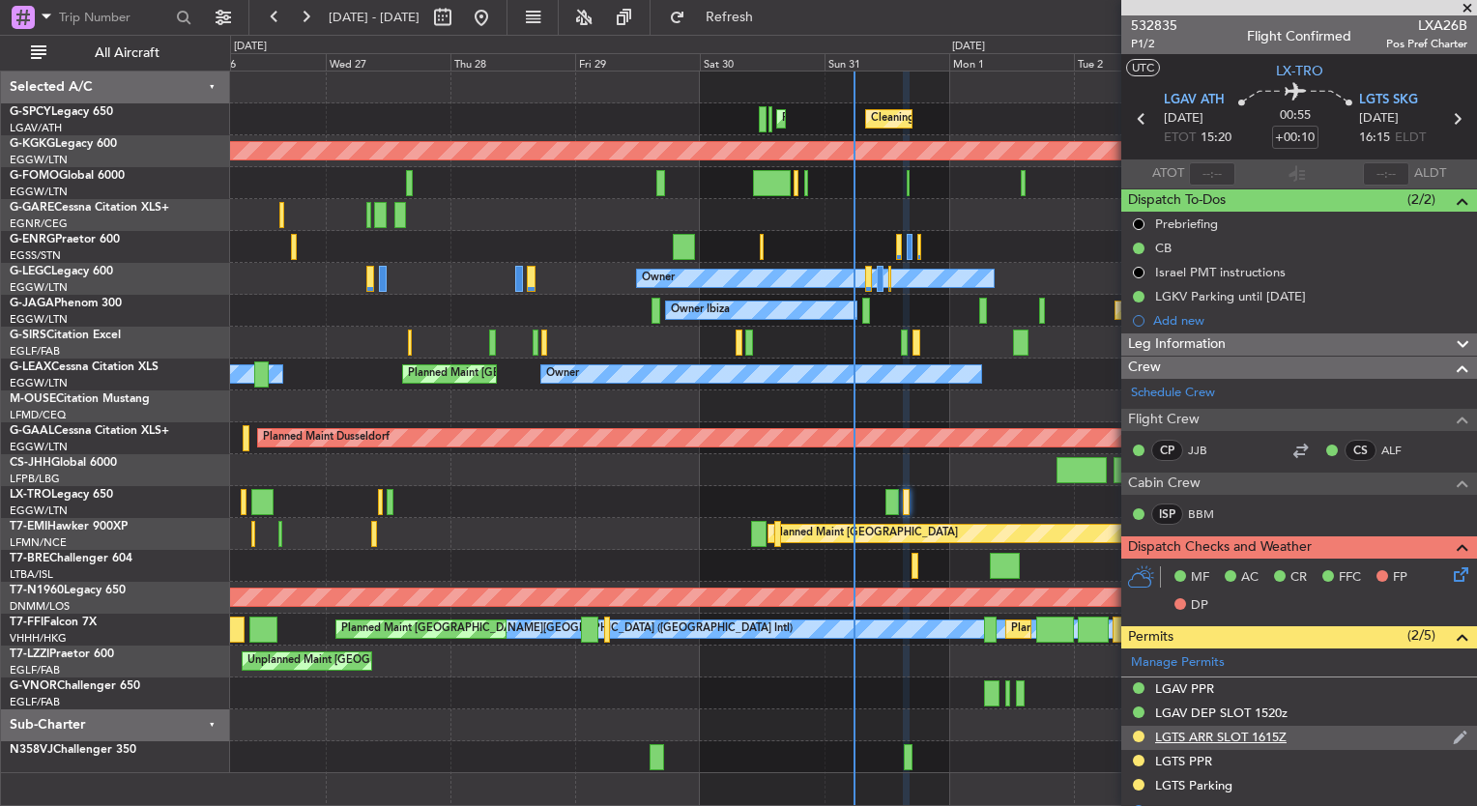
scroll to position [360, 0]
